Goal: Task Accomplishment & Management: Manage account settings

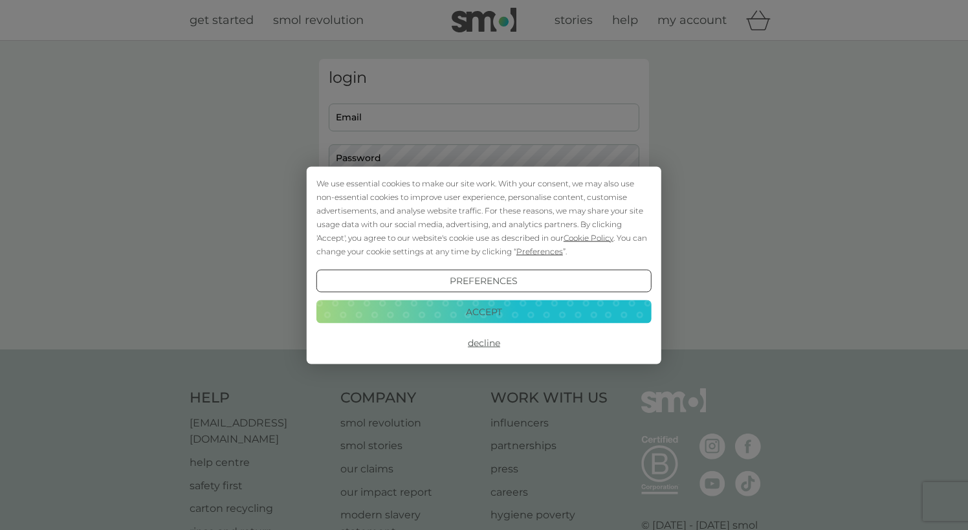
type input "[EMAIL_ADDRESS][PERSON_NAME][DOMAIN_NAME]"
click at [459, 306] on button "Accept" at bounding box center [483, 311] width 335 height 23
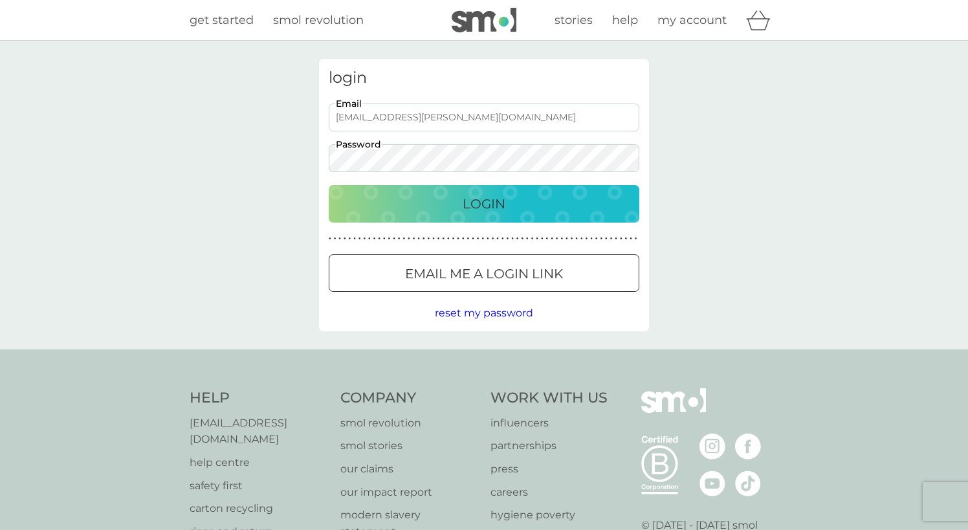
click at [476, 189] on button "Login" at bounding box center [484, 204] width 311 height 38
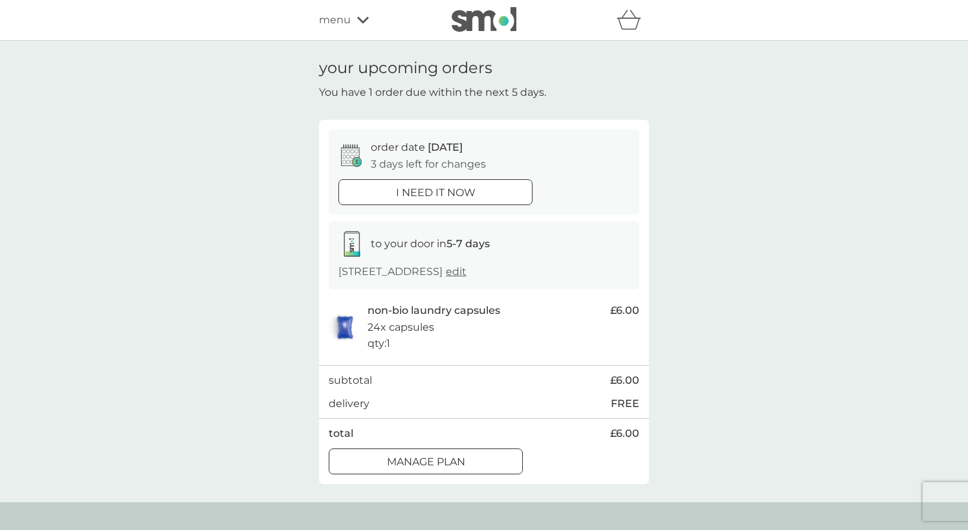
click at [397, 460] on p "Manage plan" at bounding box center [426, 462] width 78 height 17
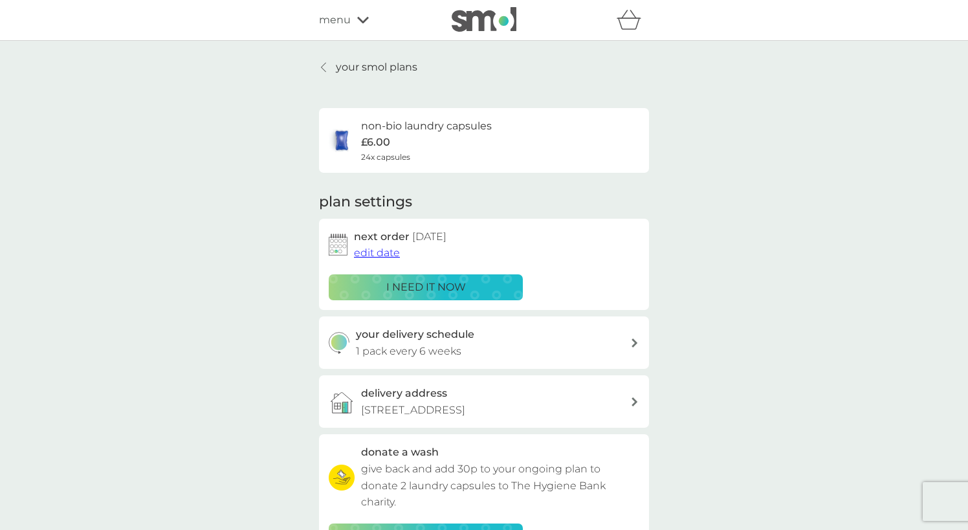
click at [473, 348] on div "your delivery schedule 1 pack every 6 weeks" at bounding box center [493, 342] width 275 height 33
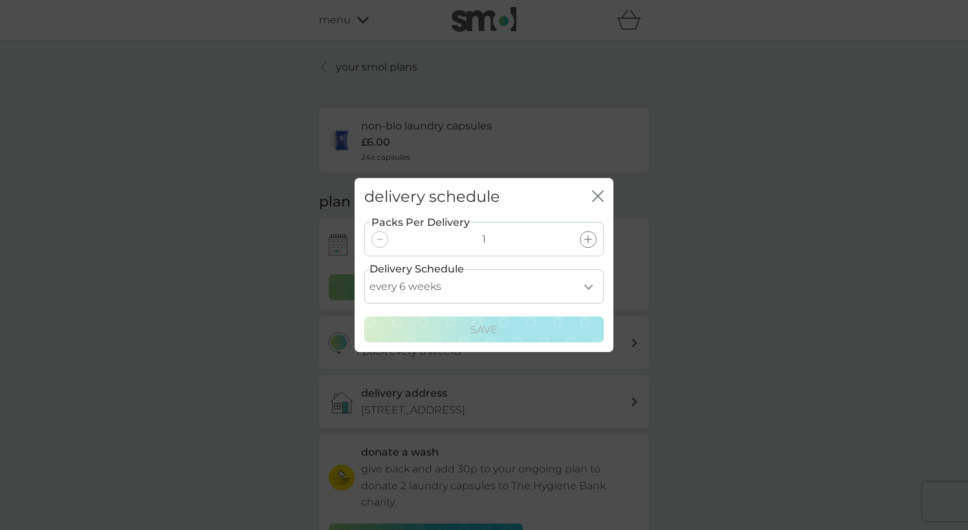
click at [485, 294] on select "every 1 week every 2 weeks every 3 weeks every 4 weeks every 5 weeks every 6 we…" at bounding box center [483, 286] width 239 height 34
select select "91"
click at [364, 269] on select "every 1 week every 2 weeks every 3 weeks every 4 weeks every 5 weeks every 6 we…" at bounding box center [483, 286] width 239 height 34
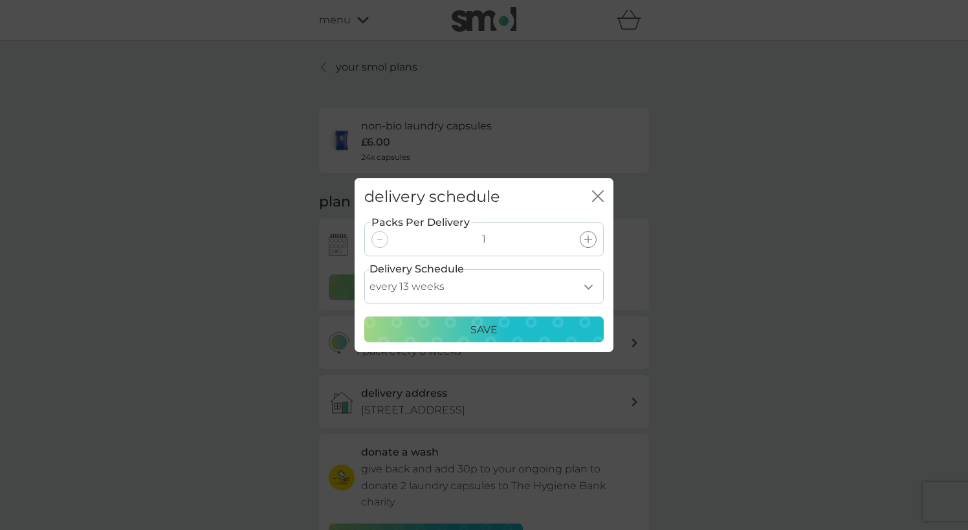
click at [453, 333] on div "Save" at bounding box center [484, 330] width 223 height 17
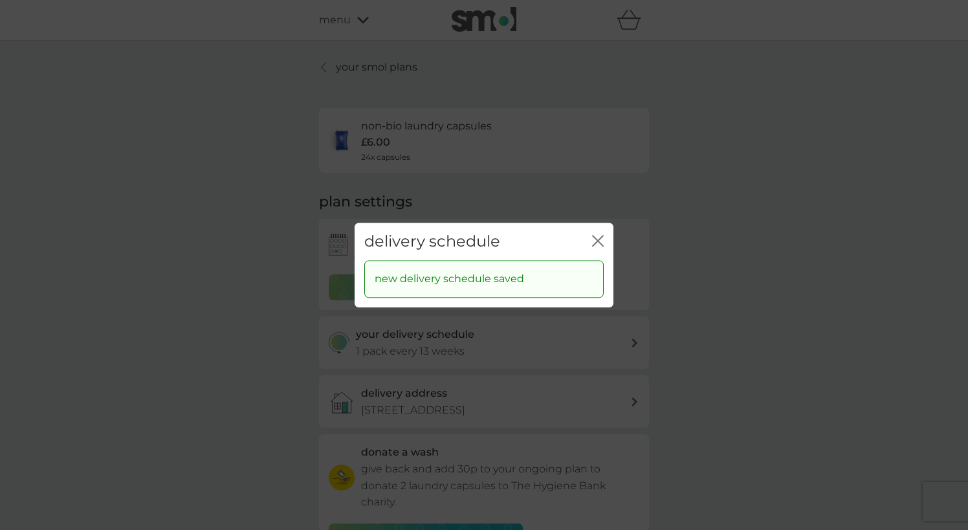
click at [597, 240] on icon "close" at bounding box center [595, 241] width 5 height 10
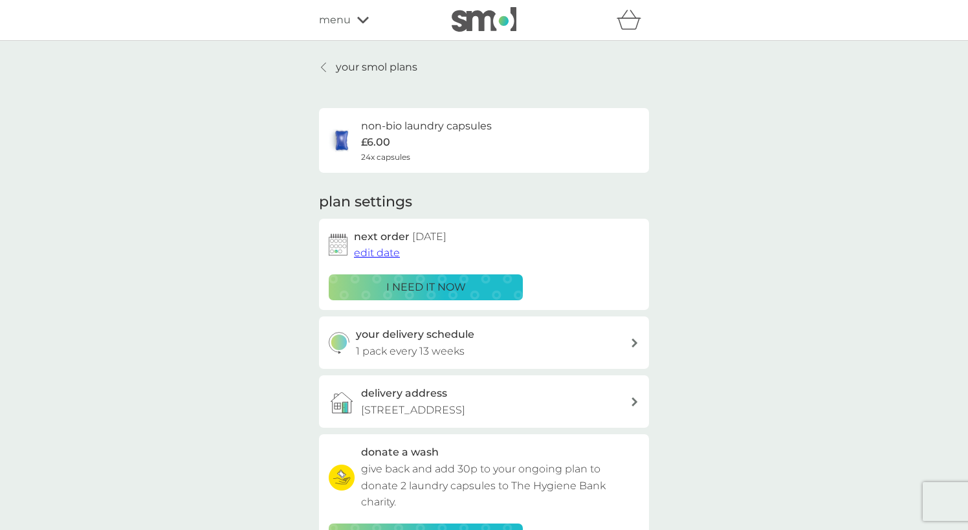
click at [380, 255] on span "edit date" at bounding box center [377, 253] width 46 height 12
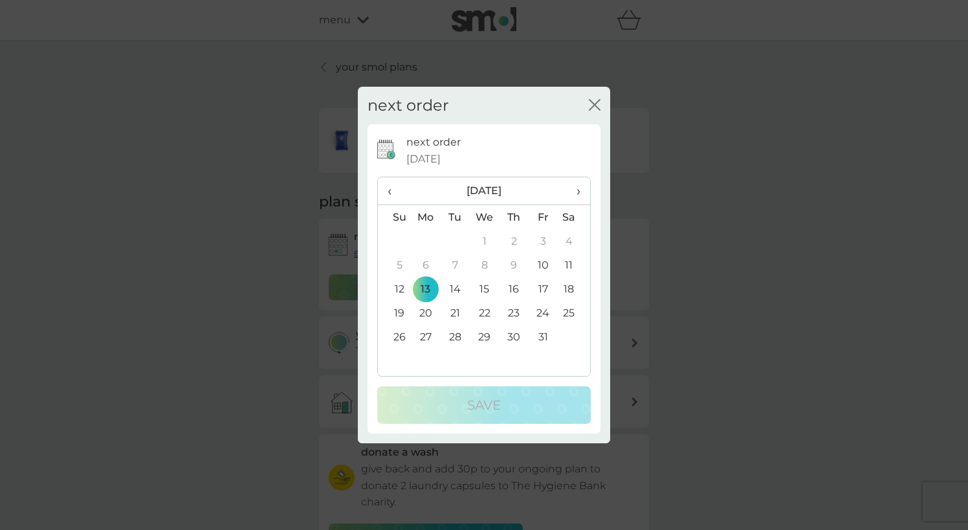
click at [577, 193] on span "›" at bounding box center [574, 190] width 13 height 27
click at [457, 238] on td "2" at bounding box center [455, 241] width 29 height 24
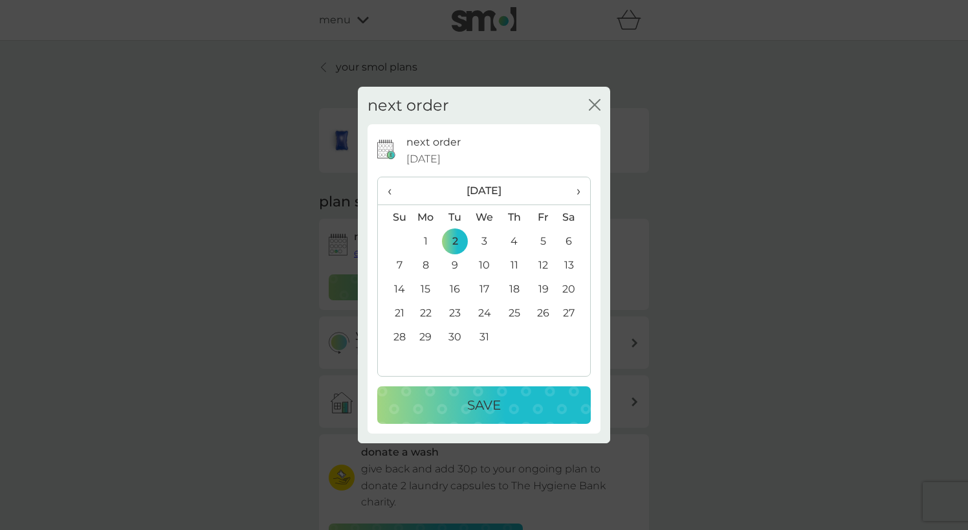
click at [467, 396] on p "Save" at bounding box center [484, 405] width 34 height 21
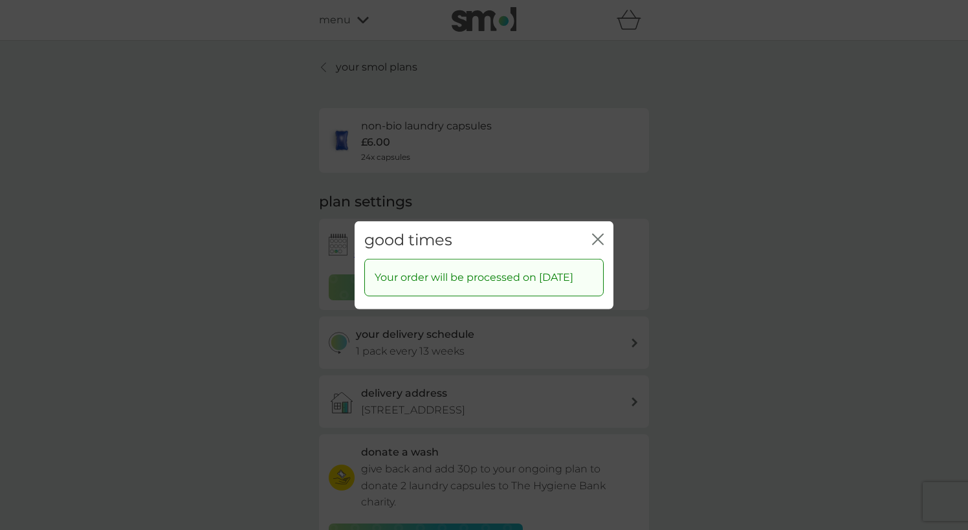
click at [601, 233] on icon "close" at bounding box center [598, 239] width 12 height 12
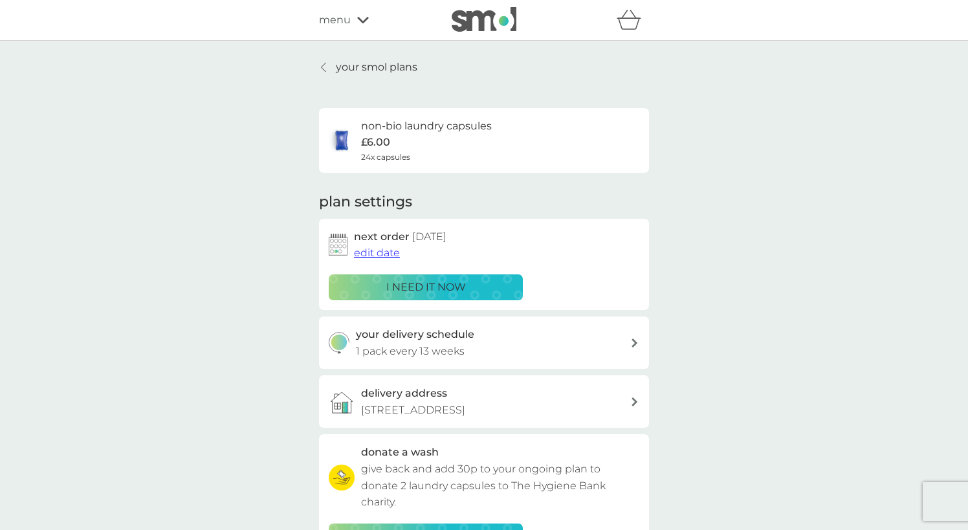
click at [368, 68] on p "your smol plans" at bounding box center [377, 67] width 82 height 17
